Goal: Find contact information: Find contact information

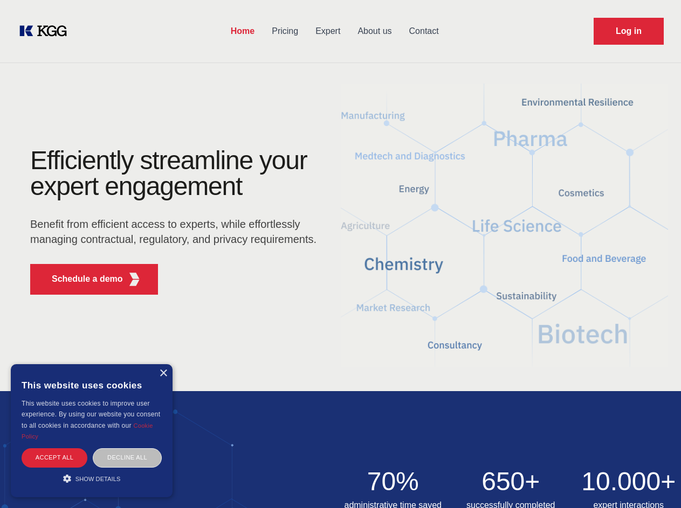
click at [340, 254] on div "Efficiently streamline your expert engagement Benefit from efficient access to …" at bounding box center [177, 226] width 328 height 156
click at [81, 279] on p "Schedule a demo" at bounding box center [87, 279] width 71 height 13
click at [163, 374] on div "× This website uses cookies This website uses cookies to improve user experienc…" at bounding box center [92, 430] width 162 height 133
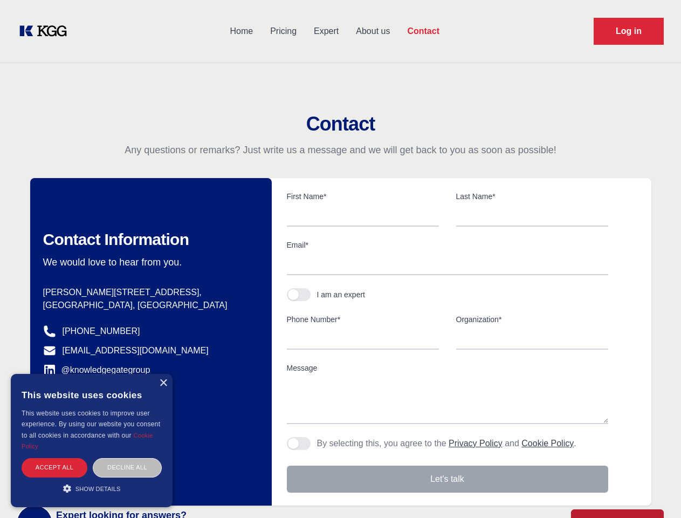
click at [54, 458] on div "Accept all" at bounding box center [55, 467] width 66 height 19
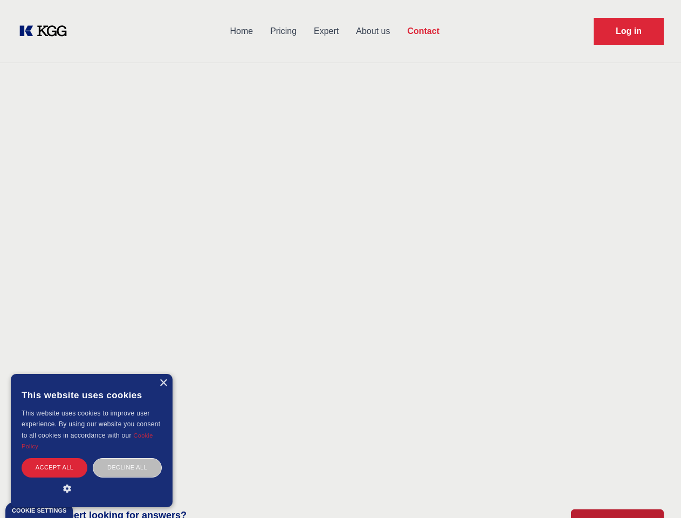
click at [127, 458] on div "Decline all" at bounding box center [127, 467] width 69 height 19
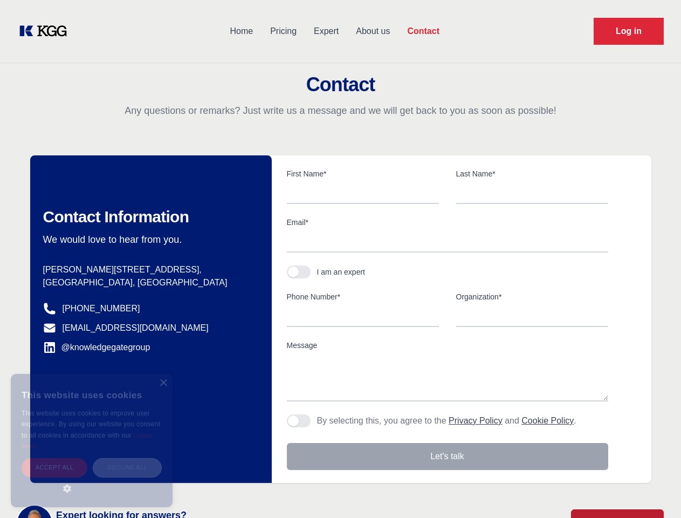
click at [92, 479] on main "Contact Any questions or remarks? Just write us a message and we will get back …" at bounding box center [340, 280] width 681 height 561
